Goal: Transaction & Acquisition: Download file/media

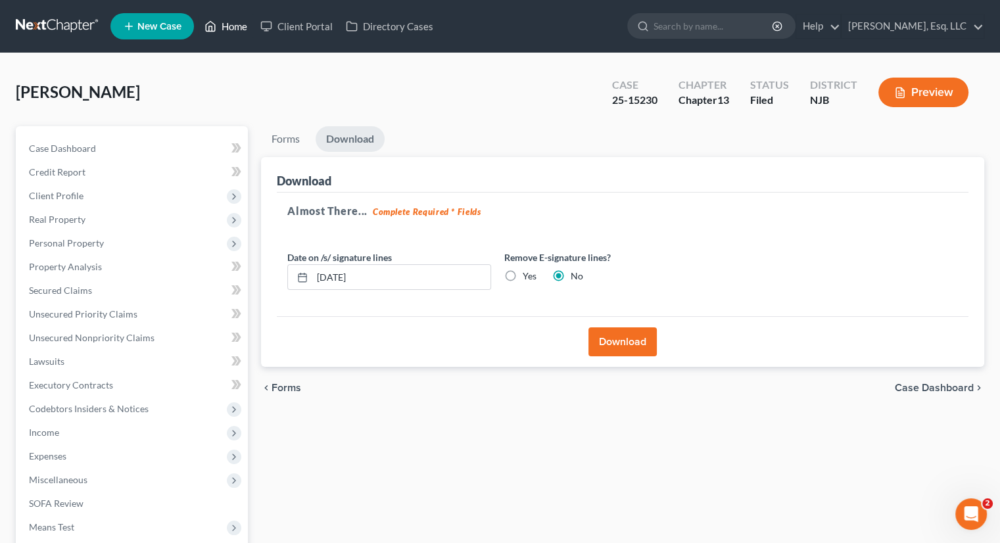
click at [235, 20] on link "Home" at bounding box center [226, 26] width 56 height 24
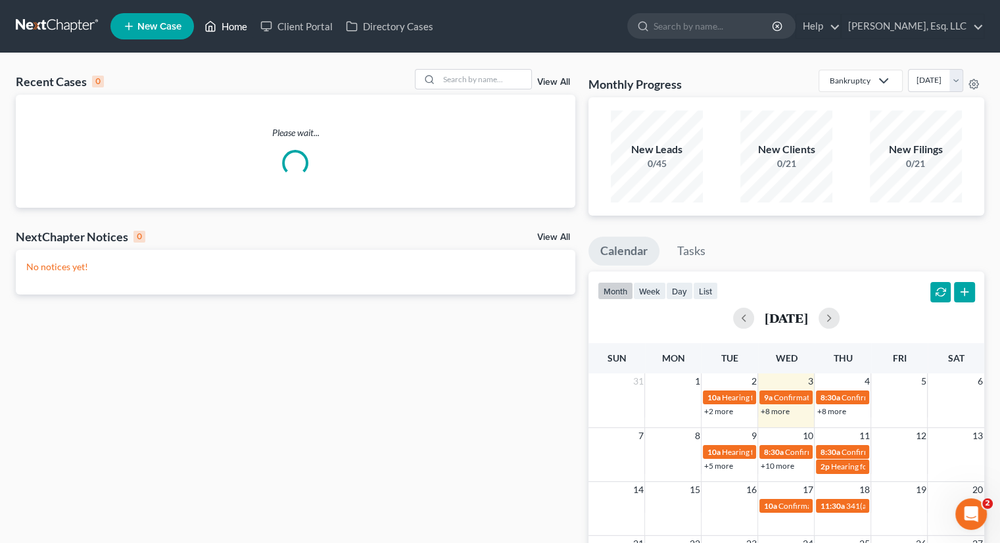
click at [233, 28] on link "Home" at bounding box center [226, 26] width 56 height 24
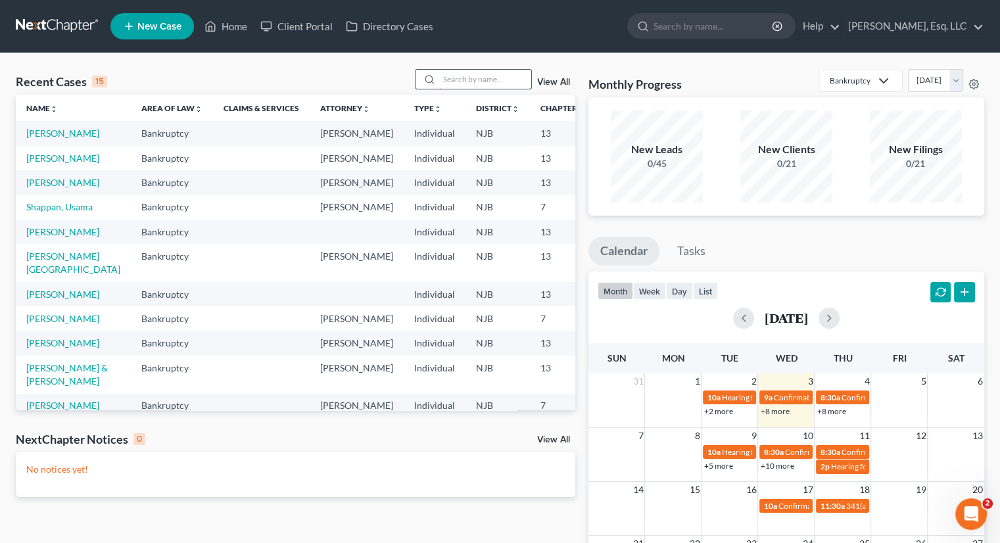
drag, startPoint x: 441, startPoint y: 91, endPoint x: 443, endPoint y: 85, distance: 6.7
click at [442, 86] on div "Recent Cases 15 View All" at bounding box center [296, 82] width 560 height 26
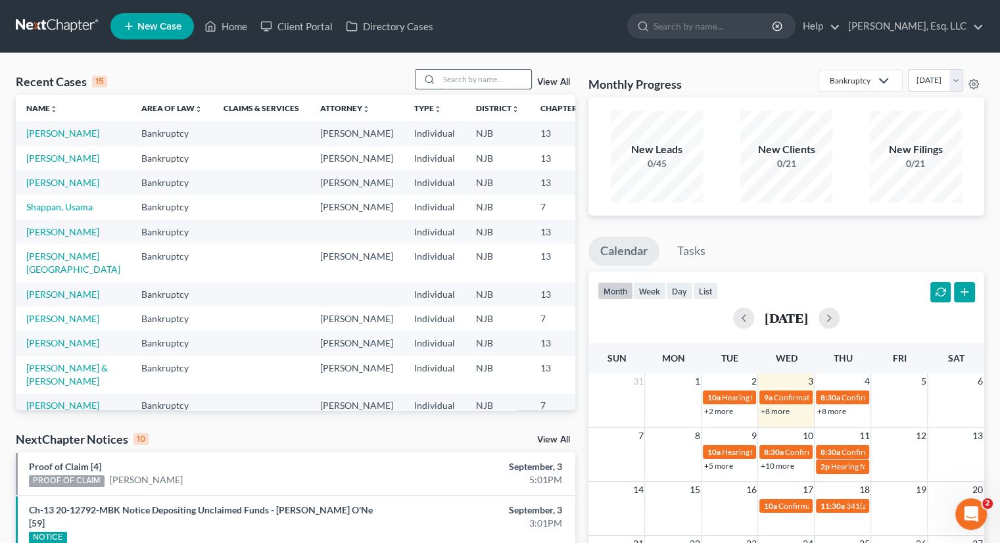
click at [444, 82] on input "search" at bounding box center [485, 79] width 92 height 19
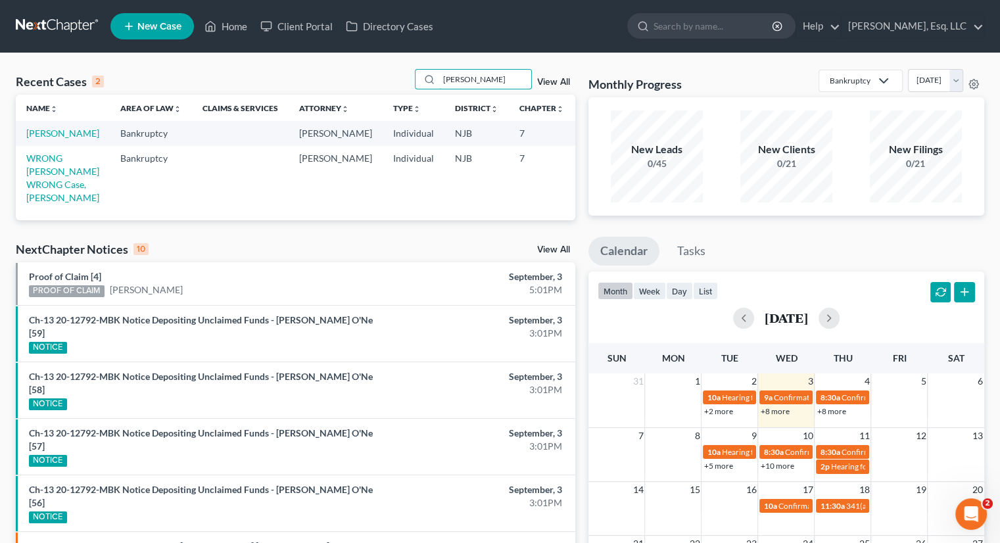
type input "[PERSON_NAME]"
click at [37, 139] on td "[PERSON_NAME]" at bounding box center [63, 133] width 94 height 24
click at [35, 139] on link "[PERSON_NAME]" at bounding box center [62, 133] width 73 height 11
select select "6"
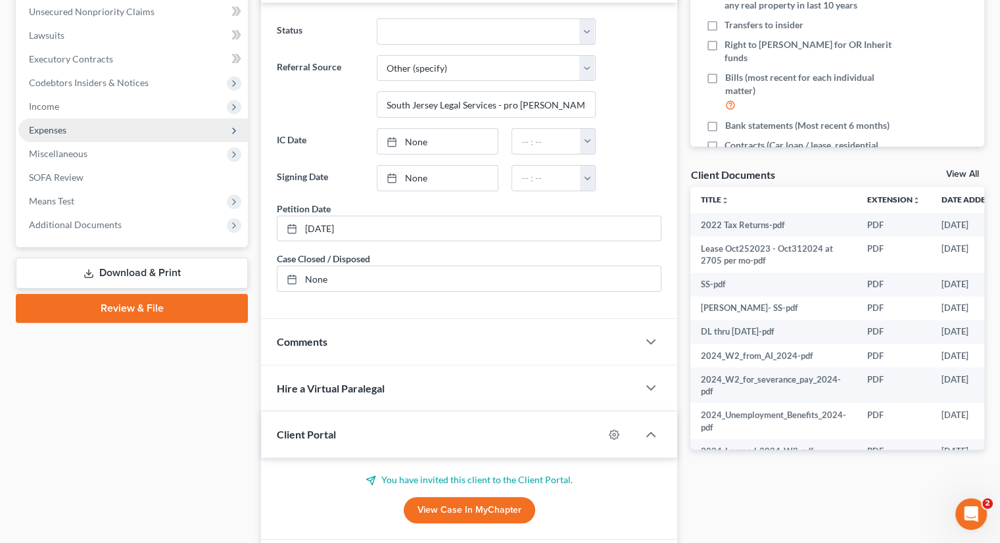
scroll to position [395, 0]
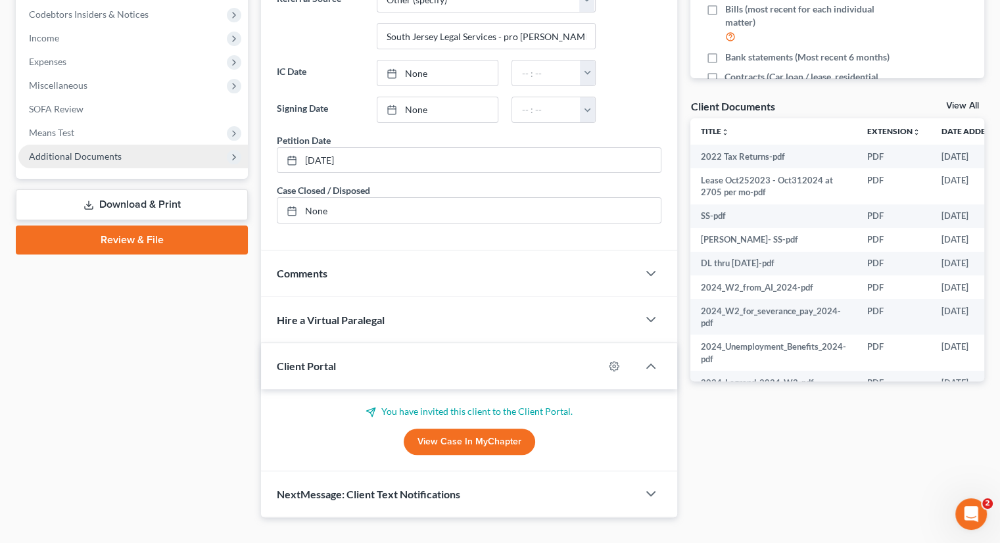
click at [92, 159] on span "Additional Documents" at bounding box center [75, 156] width 93 height 11
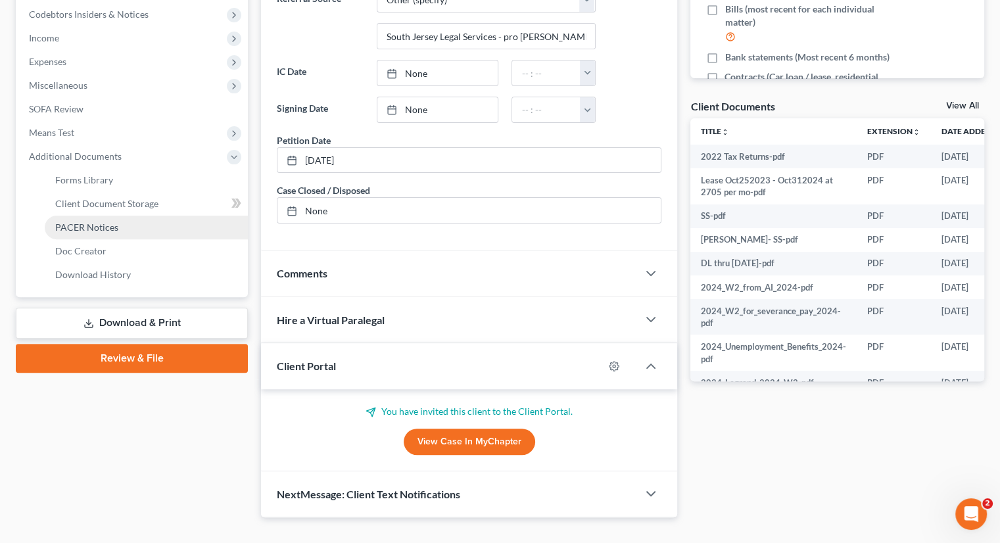
click at [107, 222] on span "PACER Notices" at bounding box center [86, 227] width 63 height 11
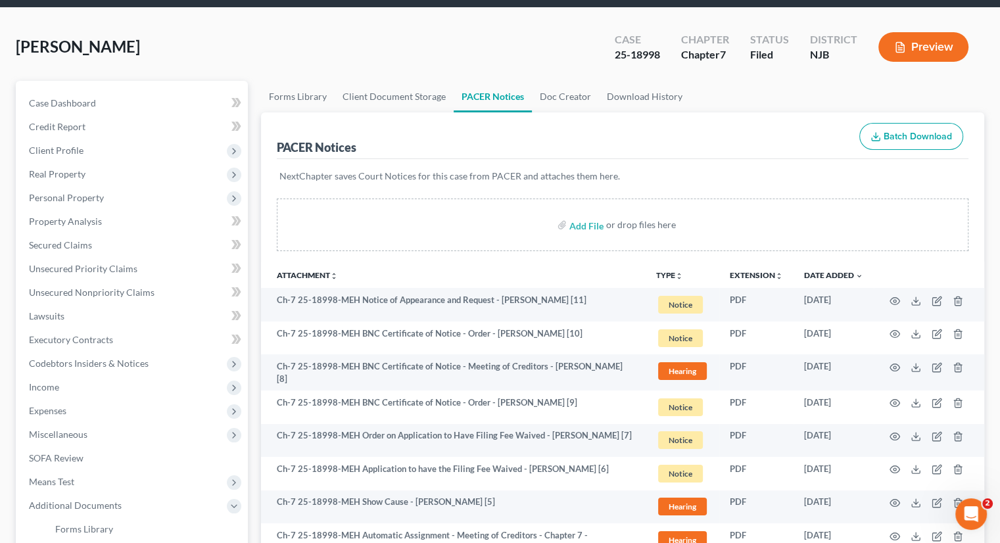
scroll to position [132, 0]
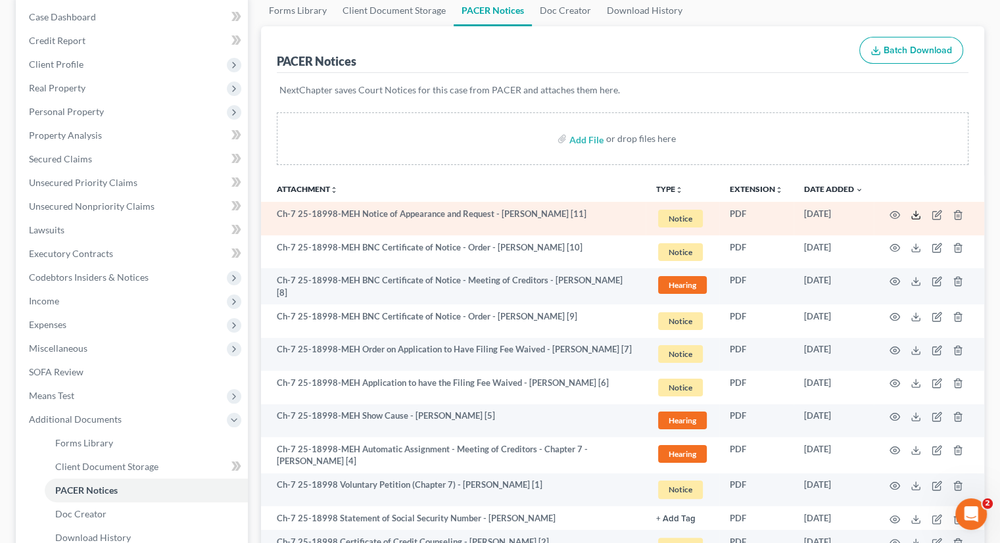
click at [915, 212] on icon at bounding box center [916, 215] width 11 height 11
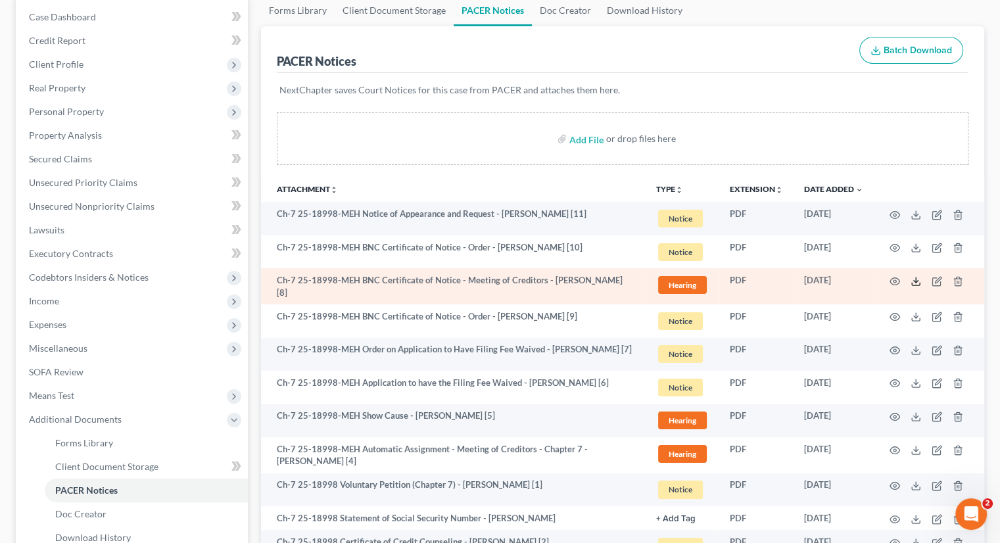
click at [914, 279] on icon at bounding box center [916, 281] width 11 height 11
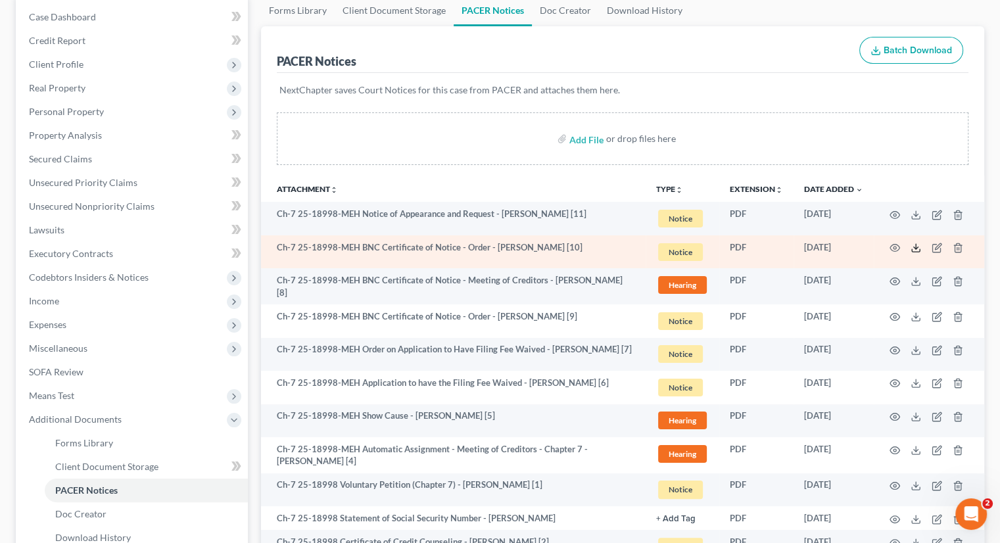
click at [916, 245] on icon at bounding box center [916, 248] width 11 height 11
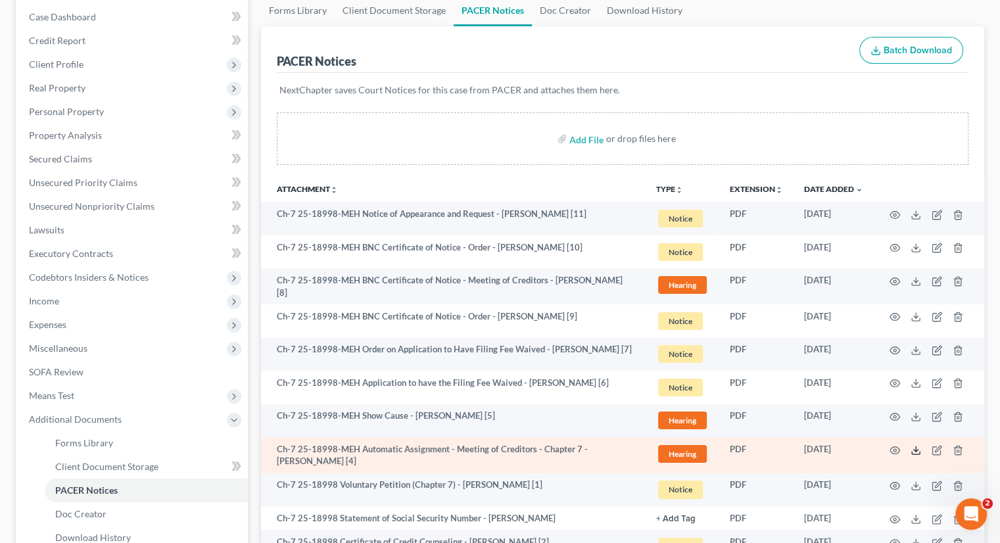
click at [913, 451] on icon at bounding box center [916, 450] width 11 height 11
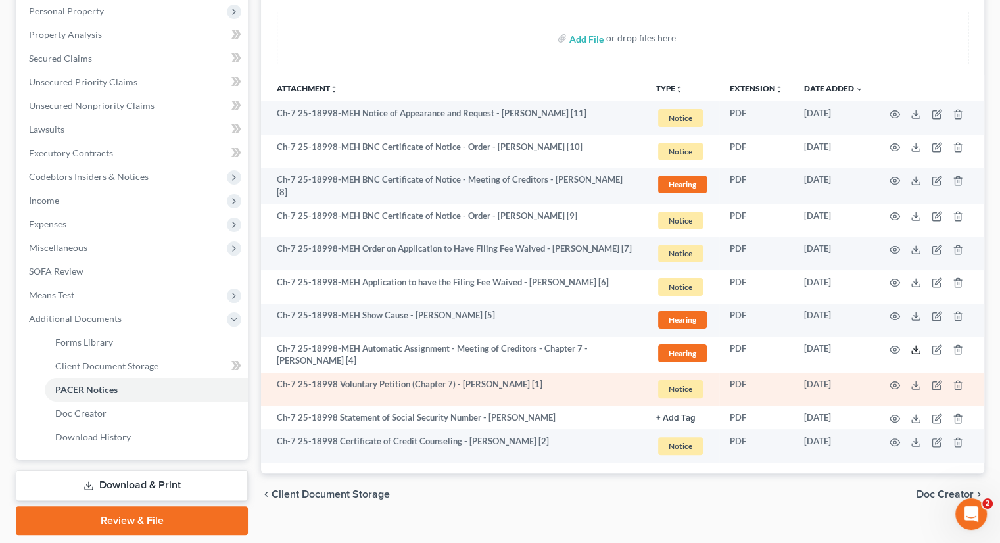
scroll to position [274, 0]
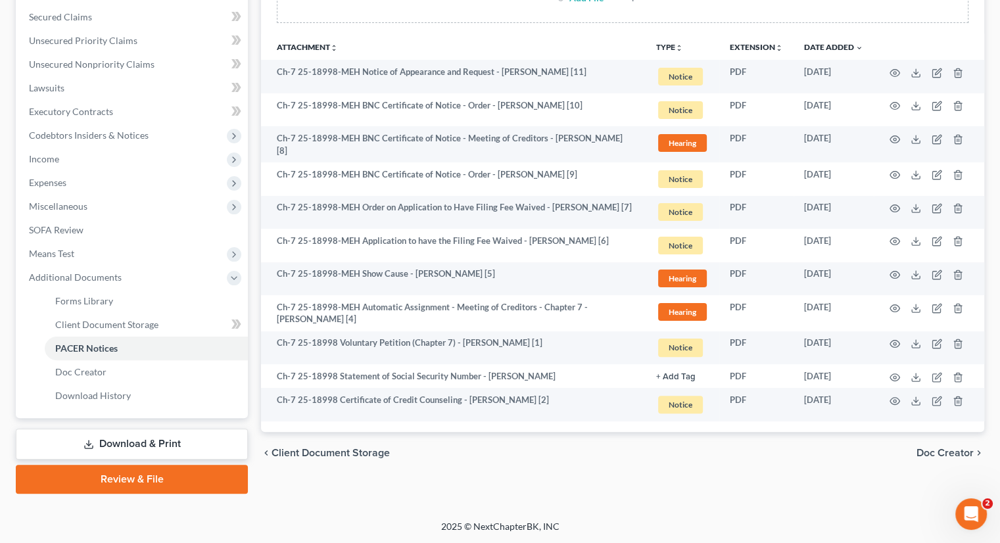
click at [696, 491] on div "Forms Library Client Document Storage PACER Notices Doc Creator Download Histor…" at bounding box center [623, 173] width 737 height 641
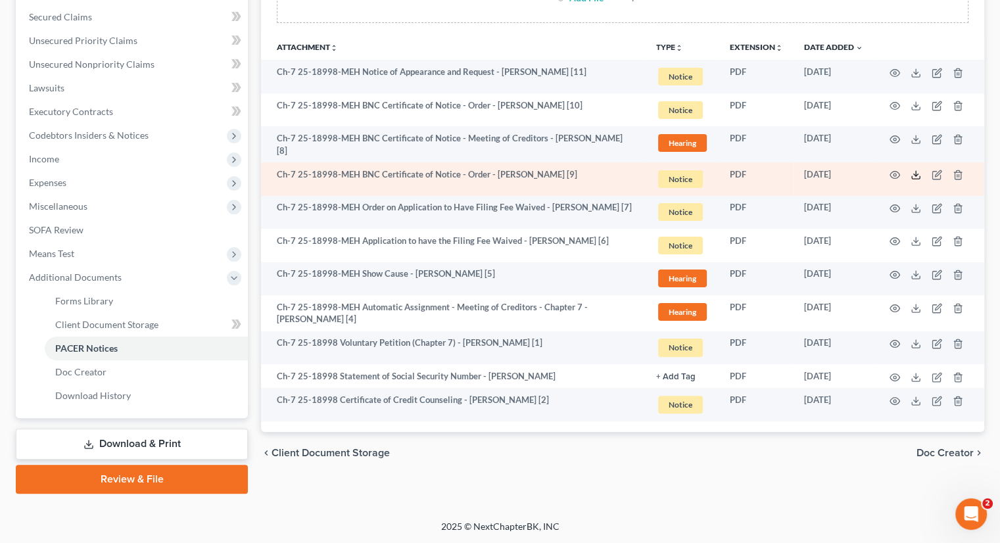
click at [913, 170] on icon at bounding box center [916, 175] width 11 height 11
